Goal: Task Accomplishment & Management: Use online tool/utility

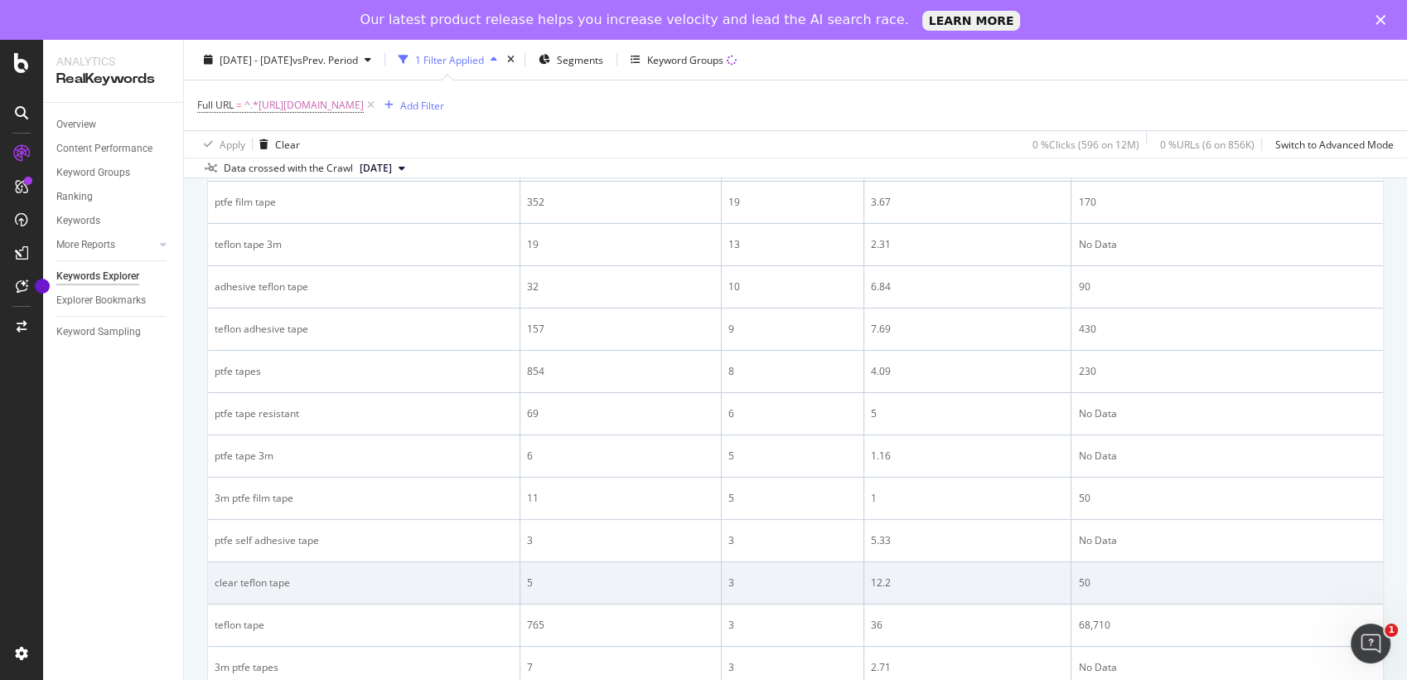
scroll to position [736, 0]
